Goal: Task Accomplishment & Management: Use online tool/utility

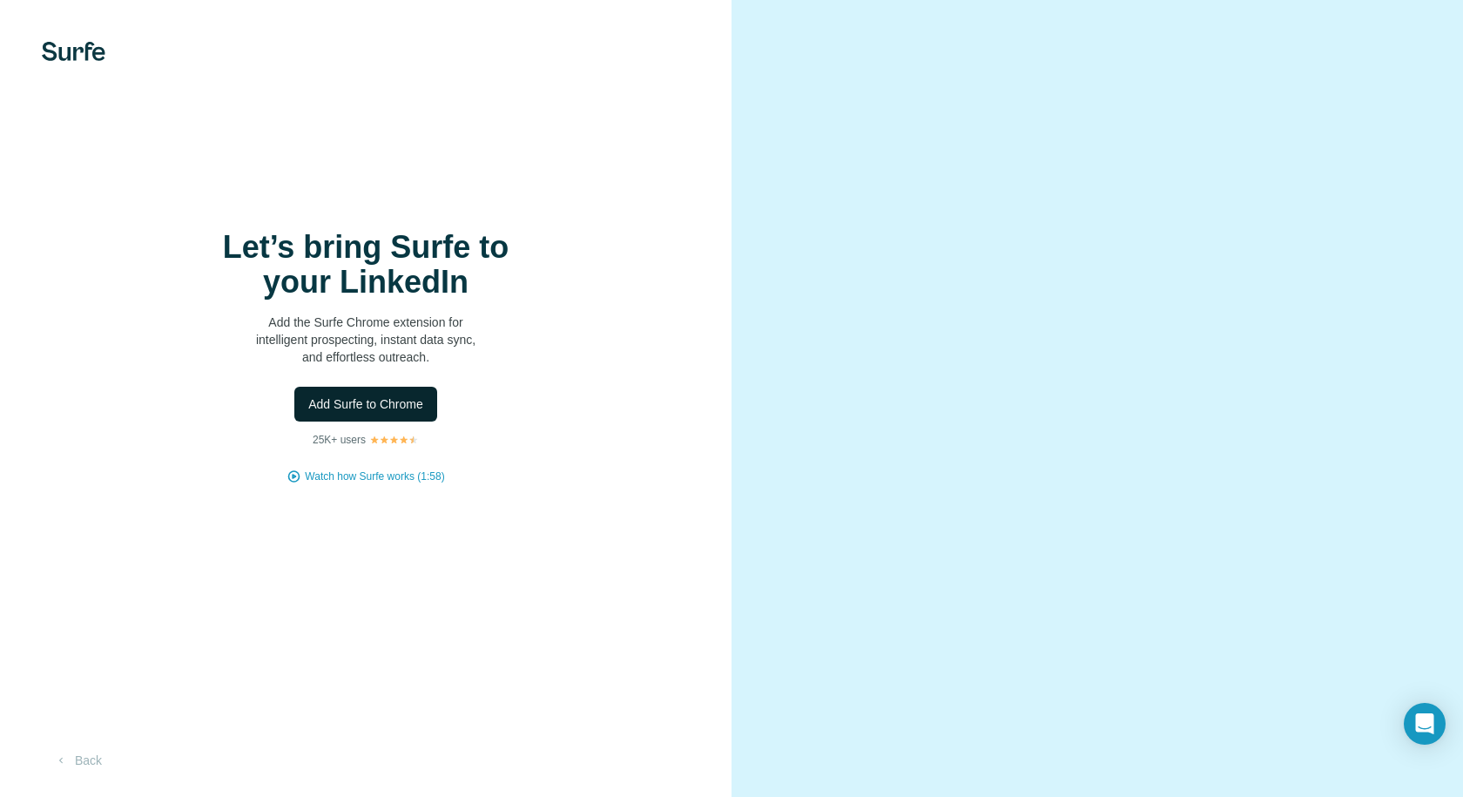
click at [384, 397] on span "Add Surfe to Chrome" at bounding box center [365, 403] width 115 height 17
click at [1422, 32] on div at bounding box center [1096, 398] width 731 height 797
